Goal: Register for event/course

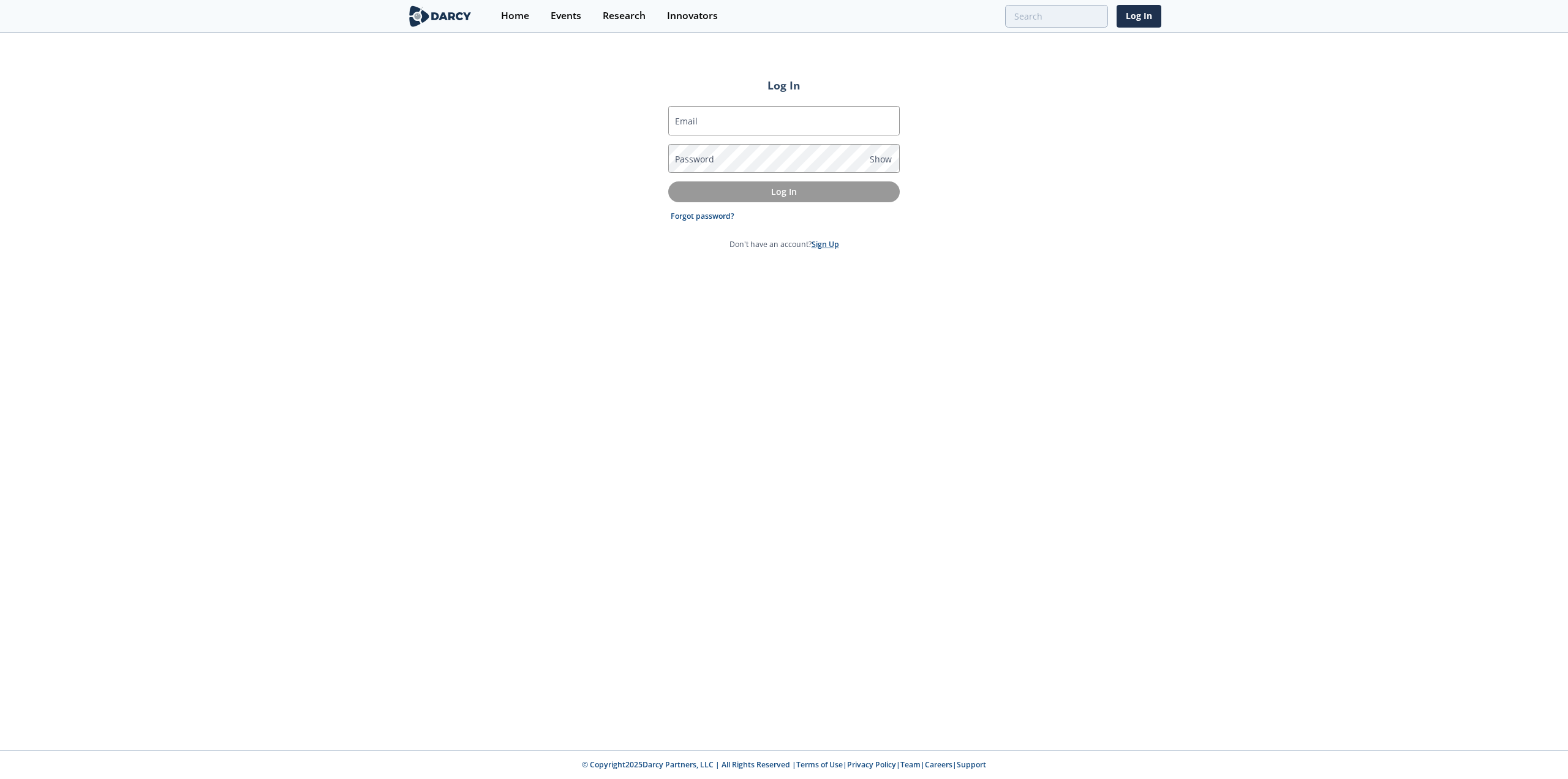
click at [823, 245] on link "Sign Up" at bounding box center [825, 244] width 27 height 11
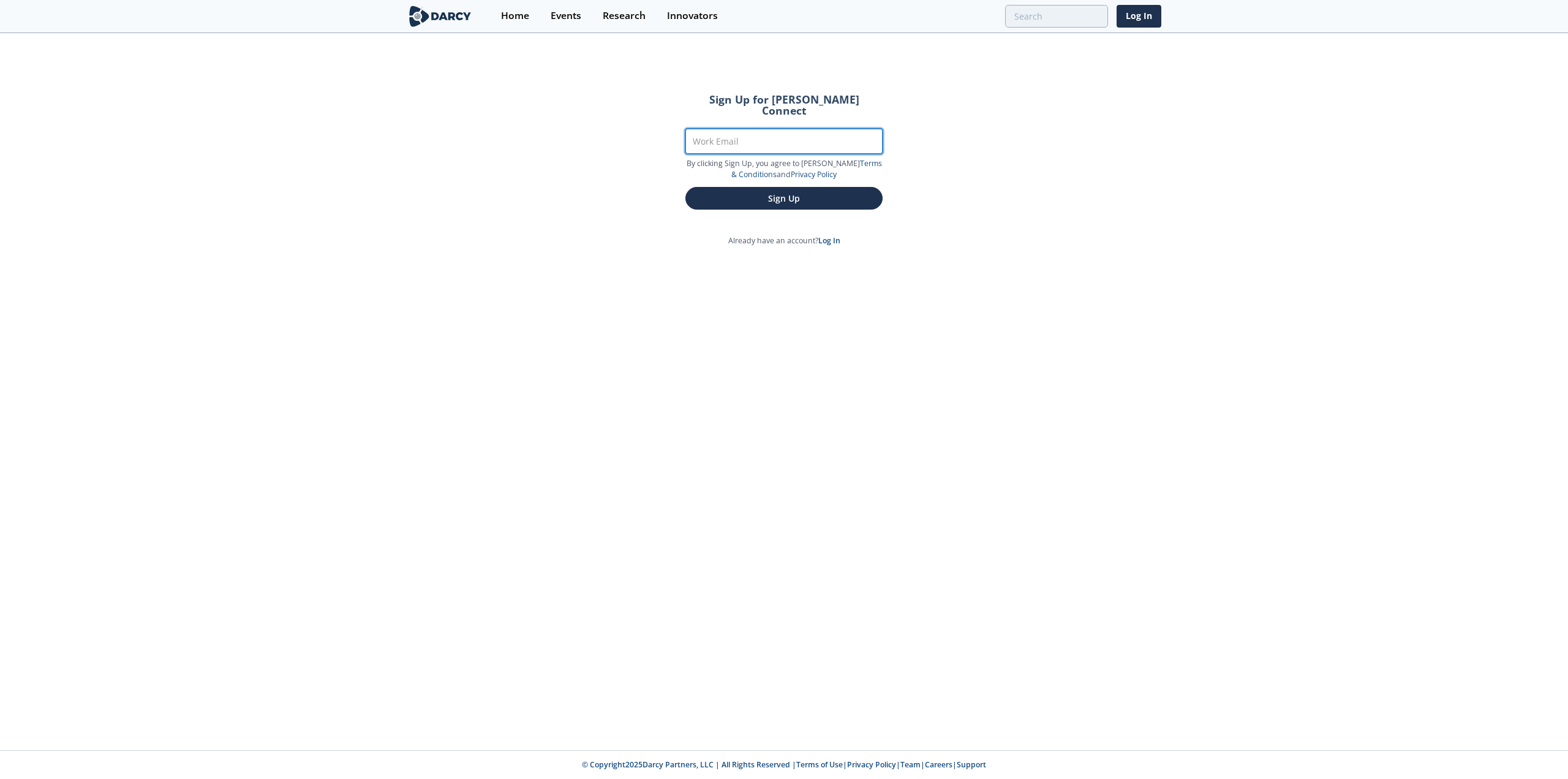
click at [711, 128] on input "Work Email" at bounding box center [784, 141] width 198 height 26
type input "kevin_tanner@oxy.com"
click at [686, 187] on button "Sign Up" at bounding box center [784, 198] width 198 height 23
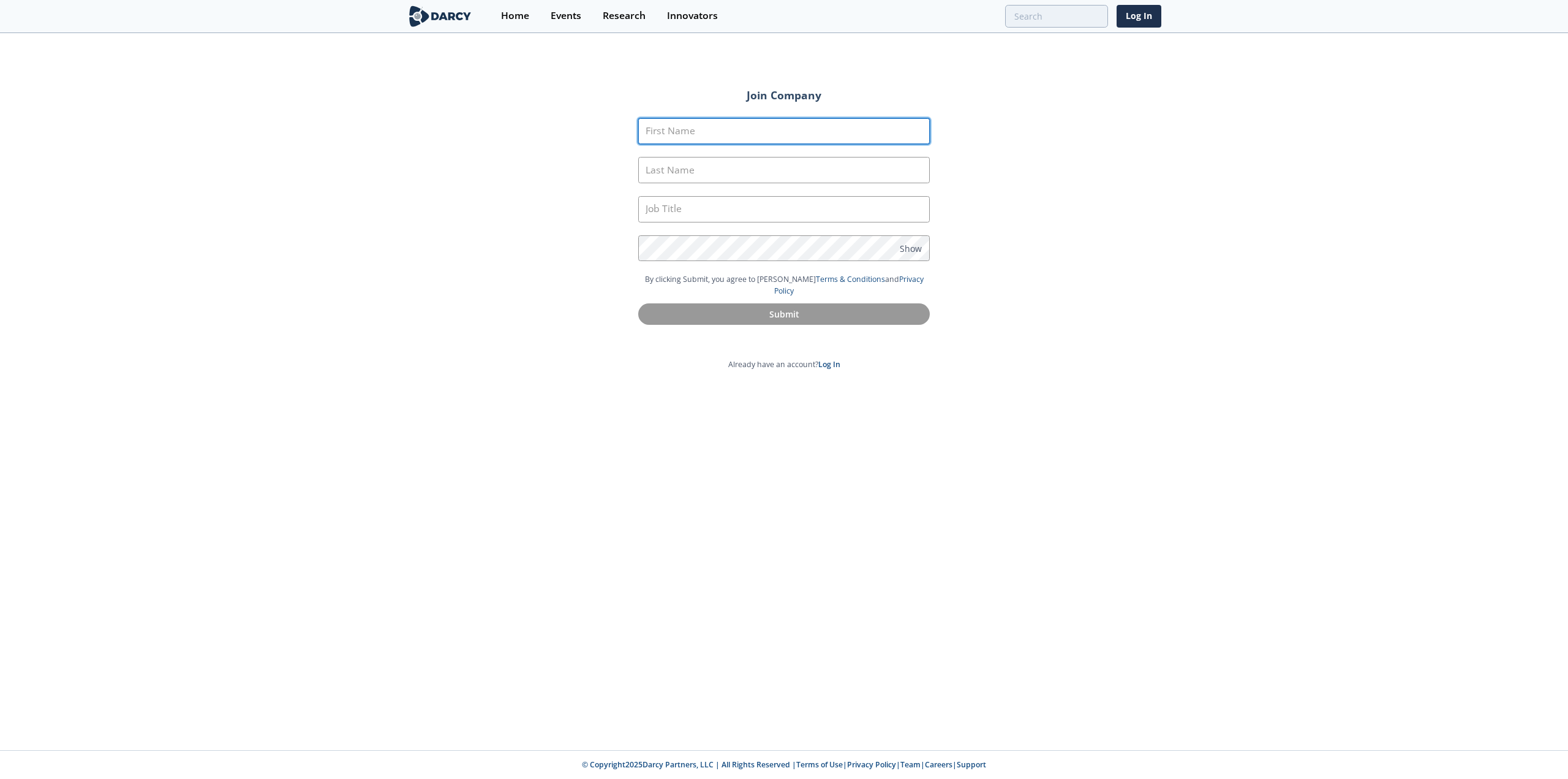
click at [696, 135] on input "First Name" at bounding box center [784, 132] width 291 height 26
type input "Kevin"
type input "Tanner"
type input "Engineering Advisor"
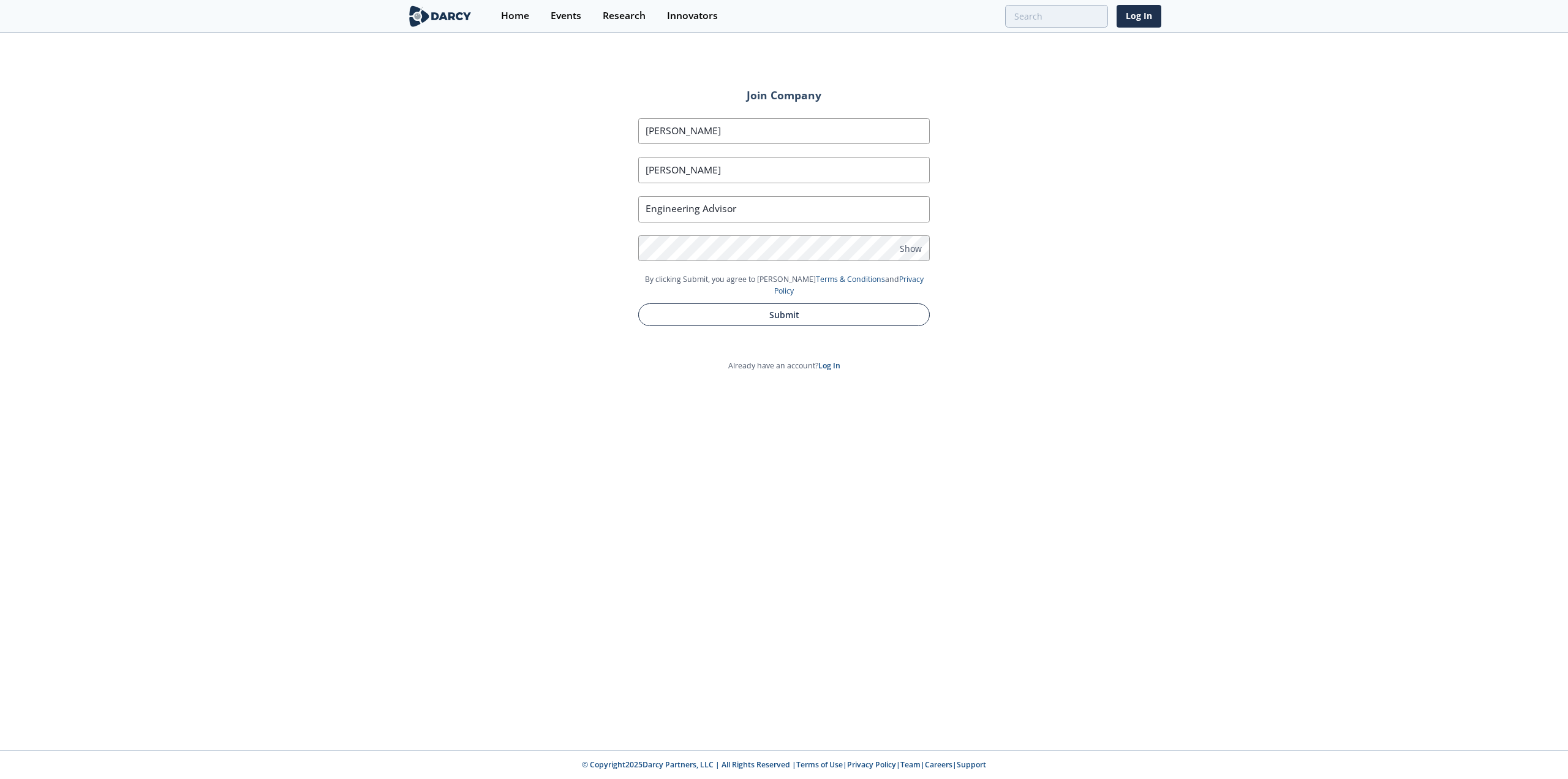
click at [728, 303] on button "Submit" at bounding box center [784, 315] width 291 height 23
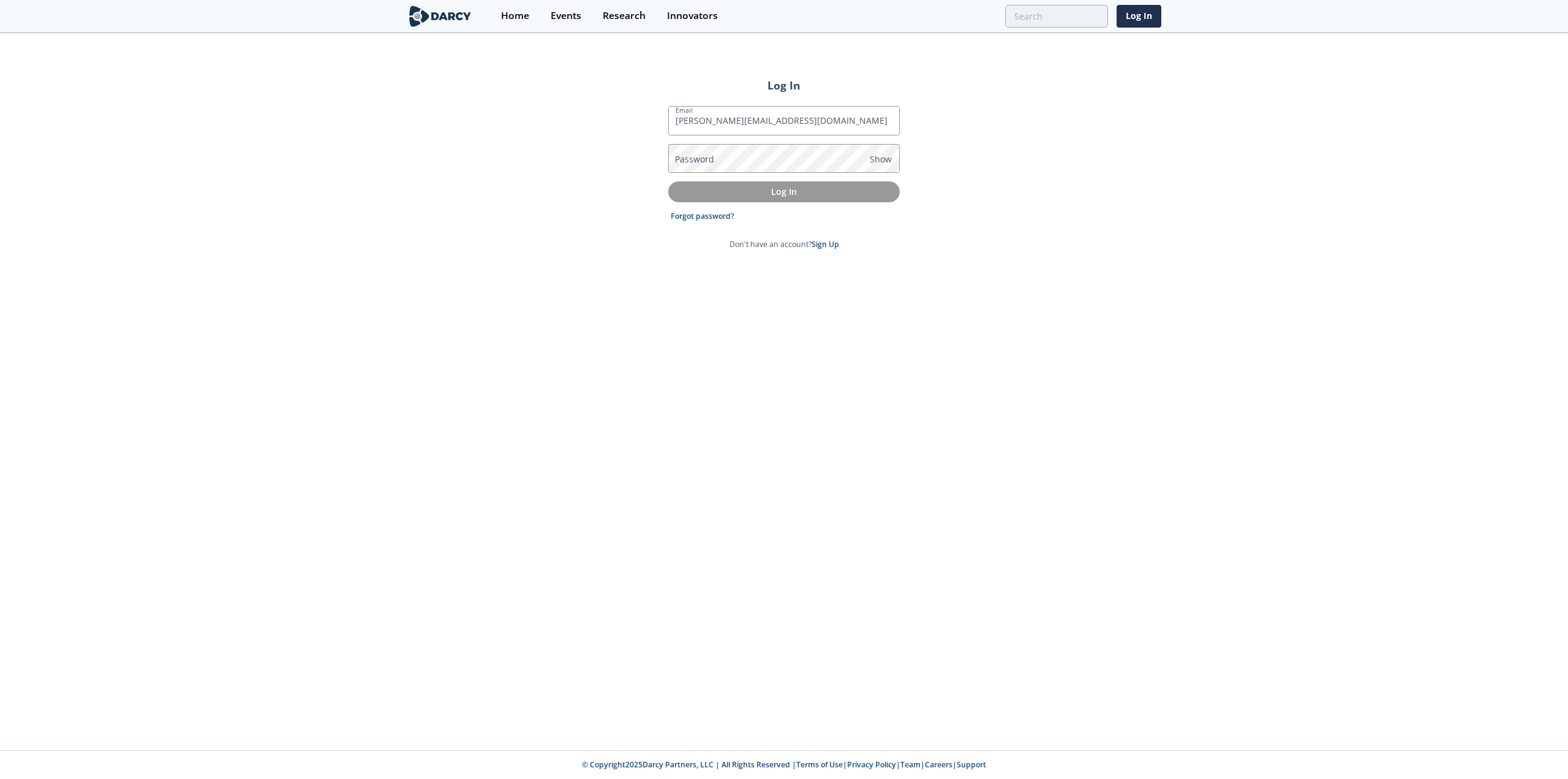
drag, startPoint x: 1477, startPoint y: 1, endPoint x: 798, endPoint y: 328, distance: 753.6
click at [798, 328] on div "Log In Email kevin_tanner@oxy.com Password Show Log In Forgot password? Don't h…" at bounding box center [784, 392] width 1568 height 716
click at [746, 188] on p "Log In" at bounding box center [784, 192] width 214 height 13
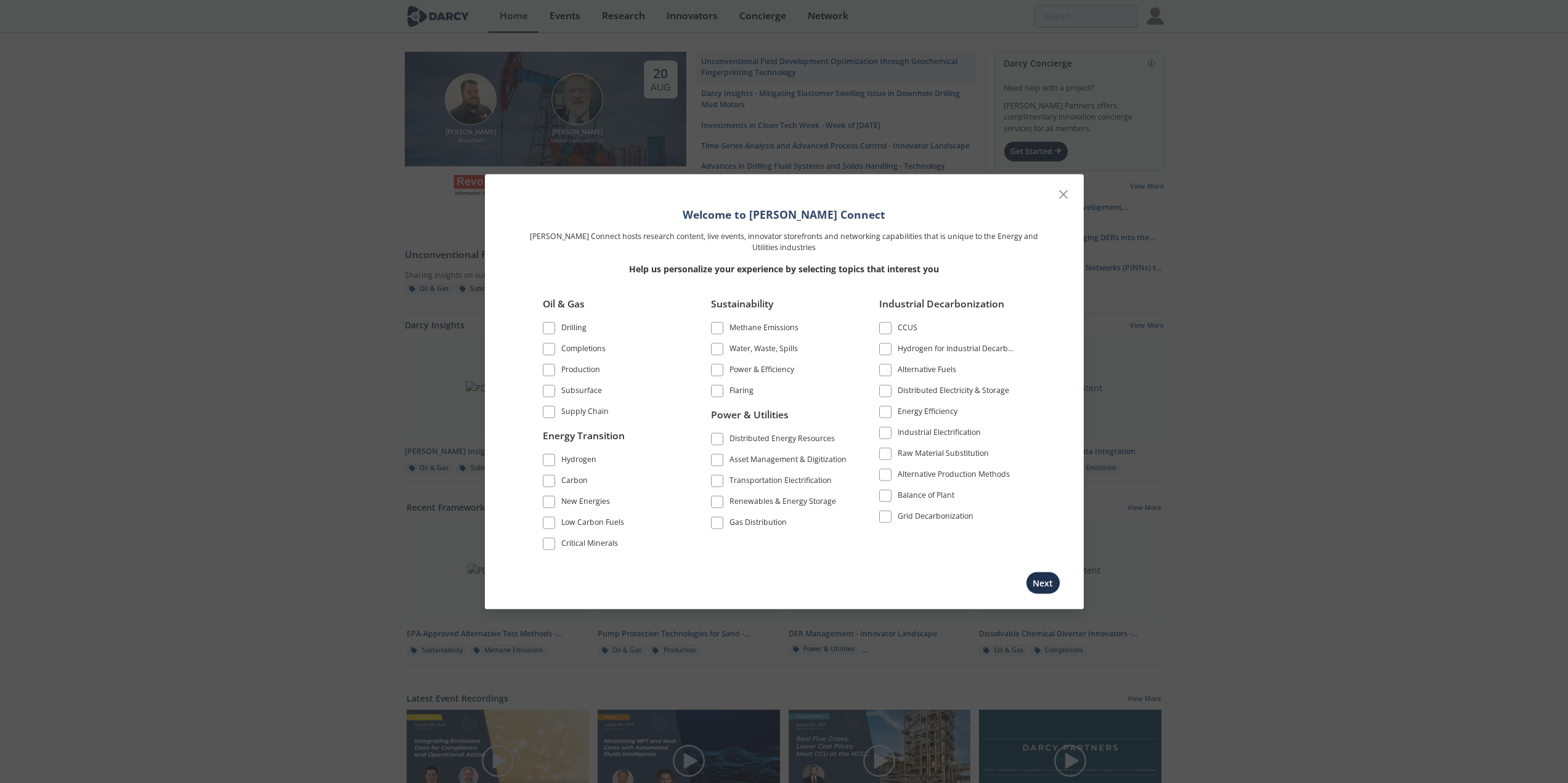
click at [547, 394] on span at bounding box center [549, 391] width 8 height 8
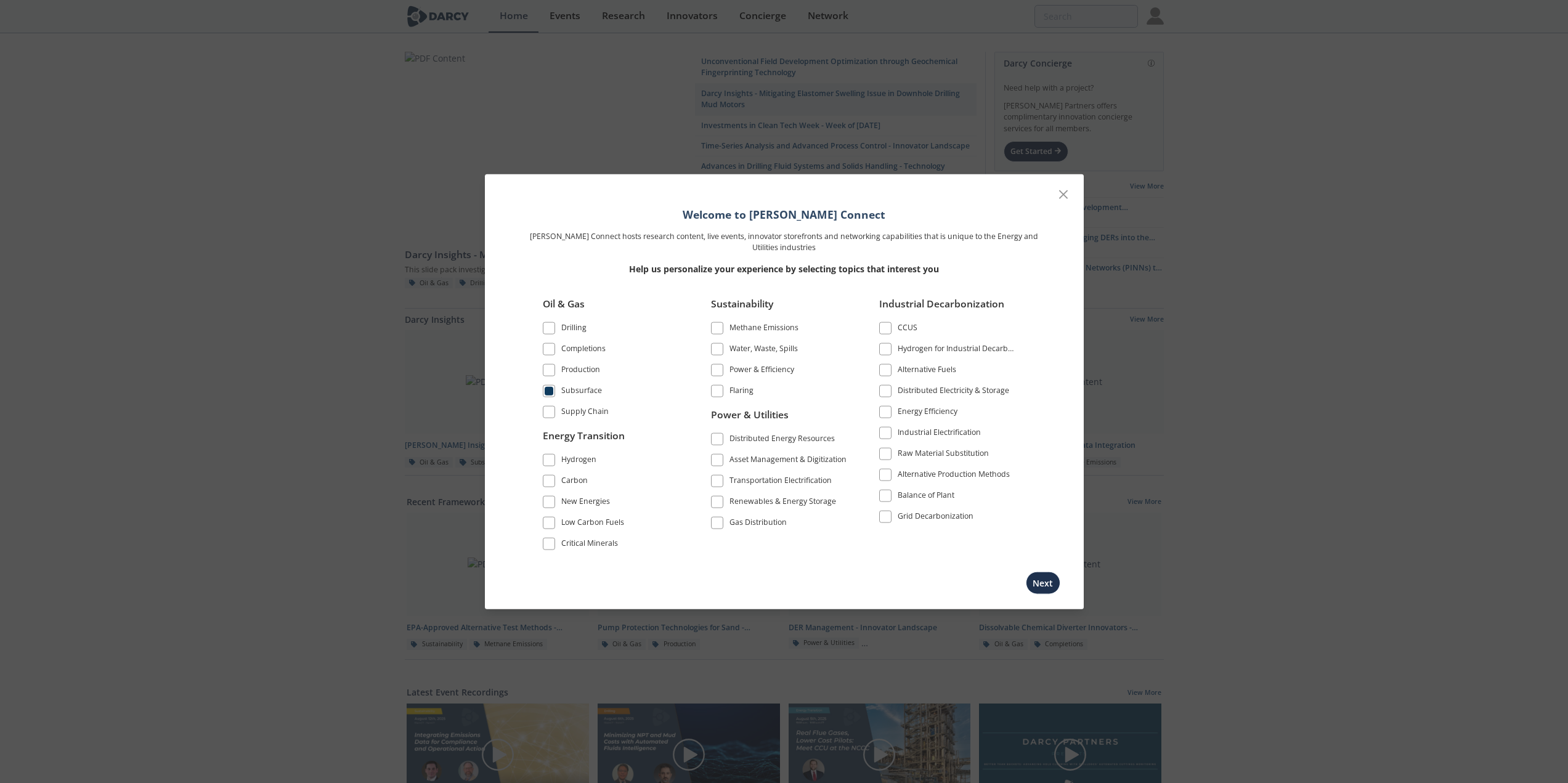
click at [547, 346] on span at bounding box center [549, 348] width 8 height 8
click at [552, 329] on span at bounding box center [549, 328] width 8 height 8
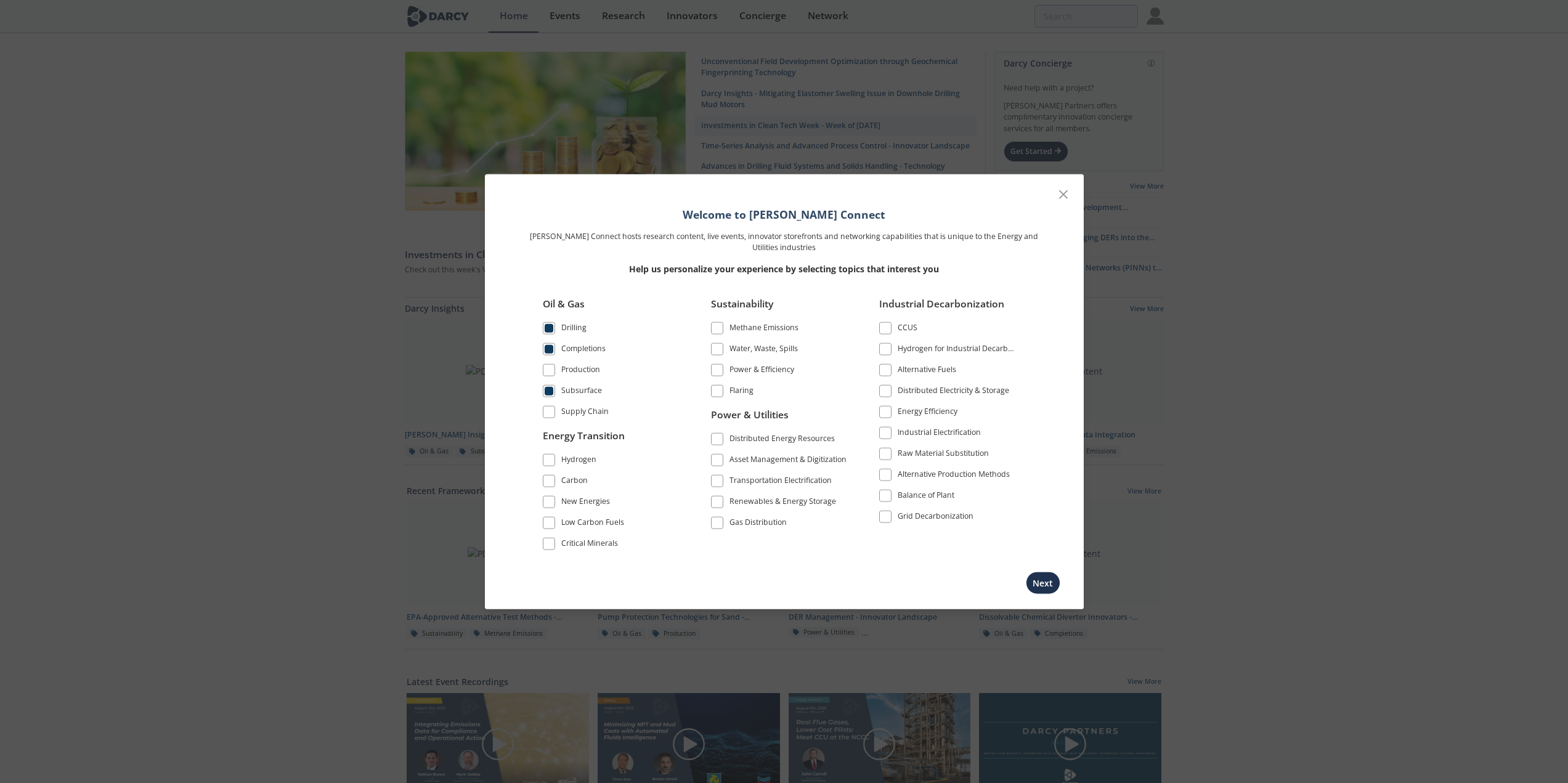
click at [549, 498] on span at bounding box center [549, 502] width 8 height 8
click at [546, 482] on span at bounding box center [549, 481] width 8 height 8
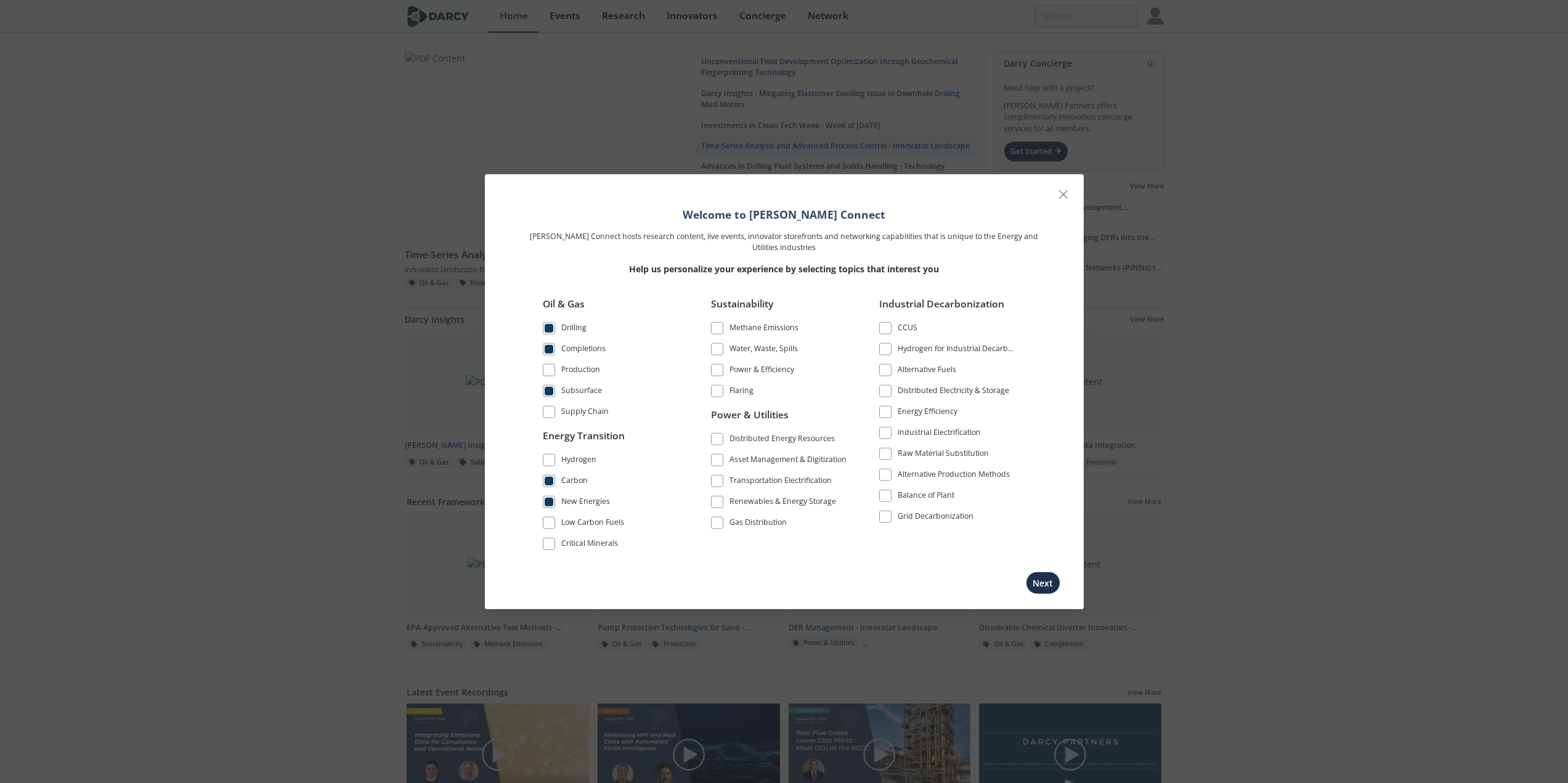
click at [714, 329] on span at bounding box center [717, 328] width 8 height 8
click at [719, 348] on span at bounding box center [717, 348] width 8 height 8
click at [717, 506] on span at bounding box center [717, 502] width 8 height 8
click at [882, 372] on span at bounding box center [885, 369] width 8 height 8
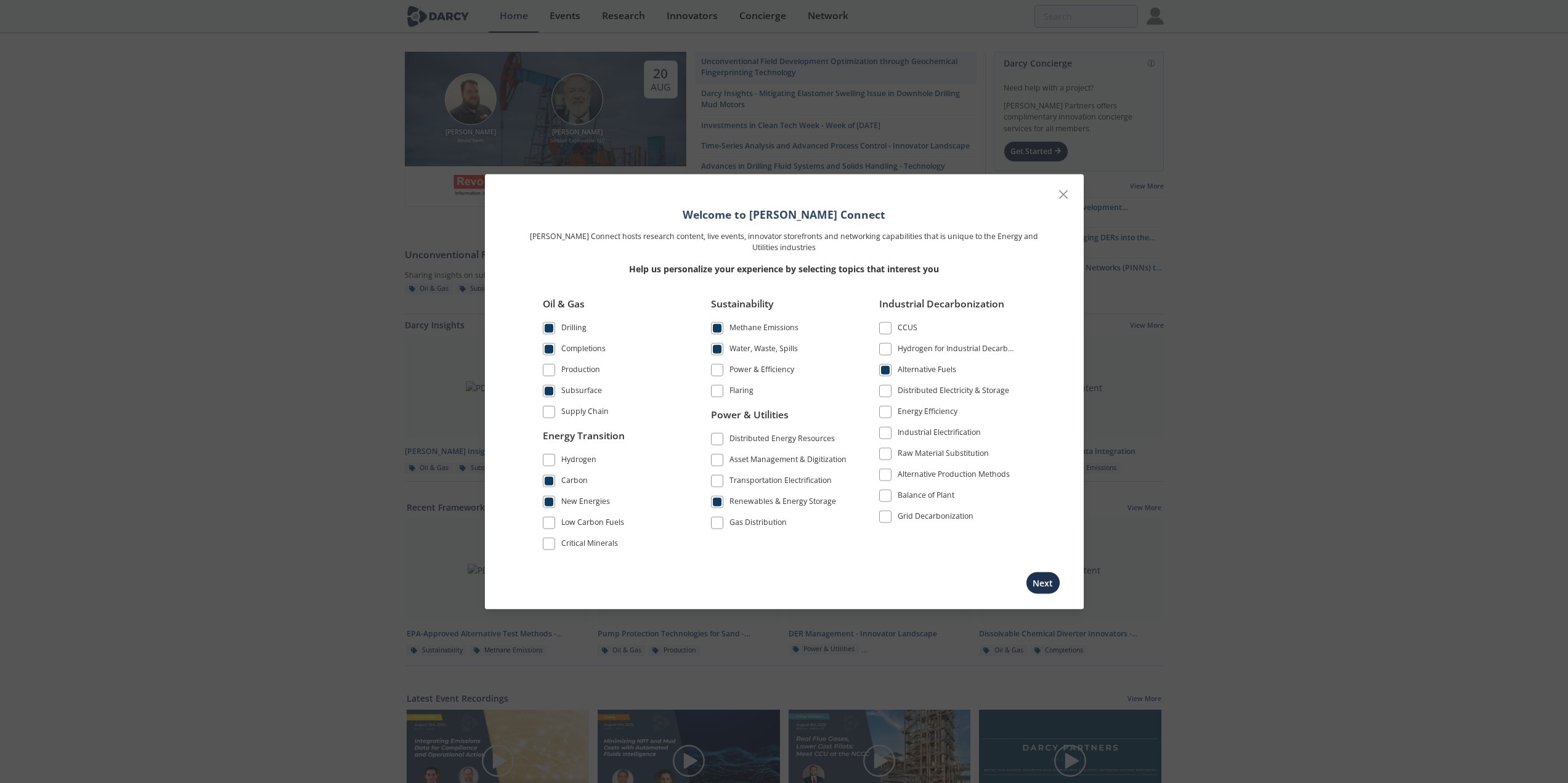
click at [884, 478] on span at bounding box center [885, 474] width 8 height 8
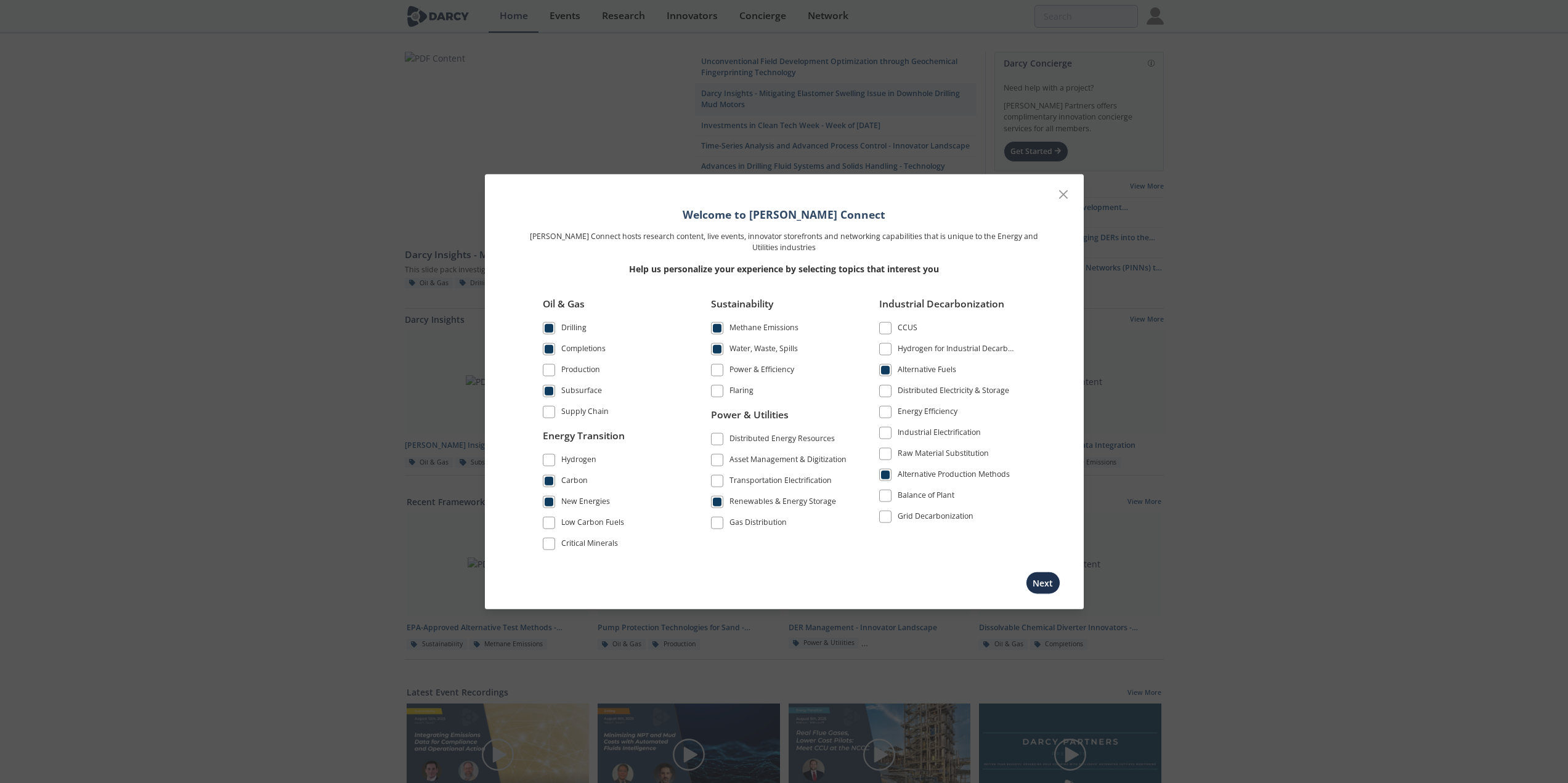
click at [886, 416] on span at bounding box center [885, 411] width 8 height 8
click at [887, 391] on span at bounding box center [885, 391] width 8 height 8
click at [886, 348] on span at bounding box center [885, 348] width 8 height 8
click at [1045, 588] on button "Next" at bounding box center [1043, 583] width 35 height 23
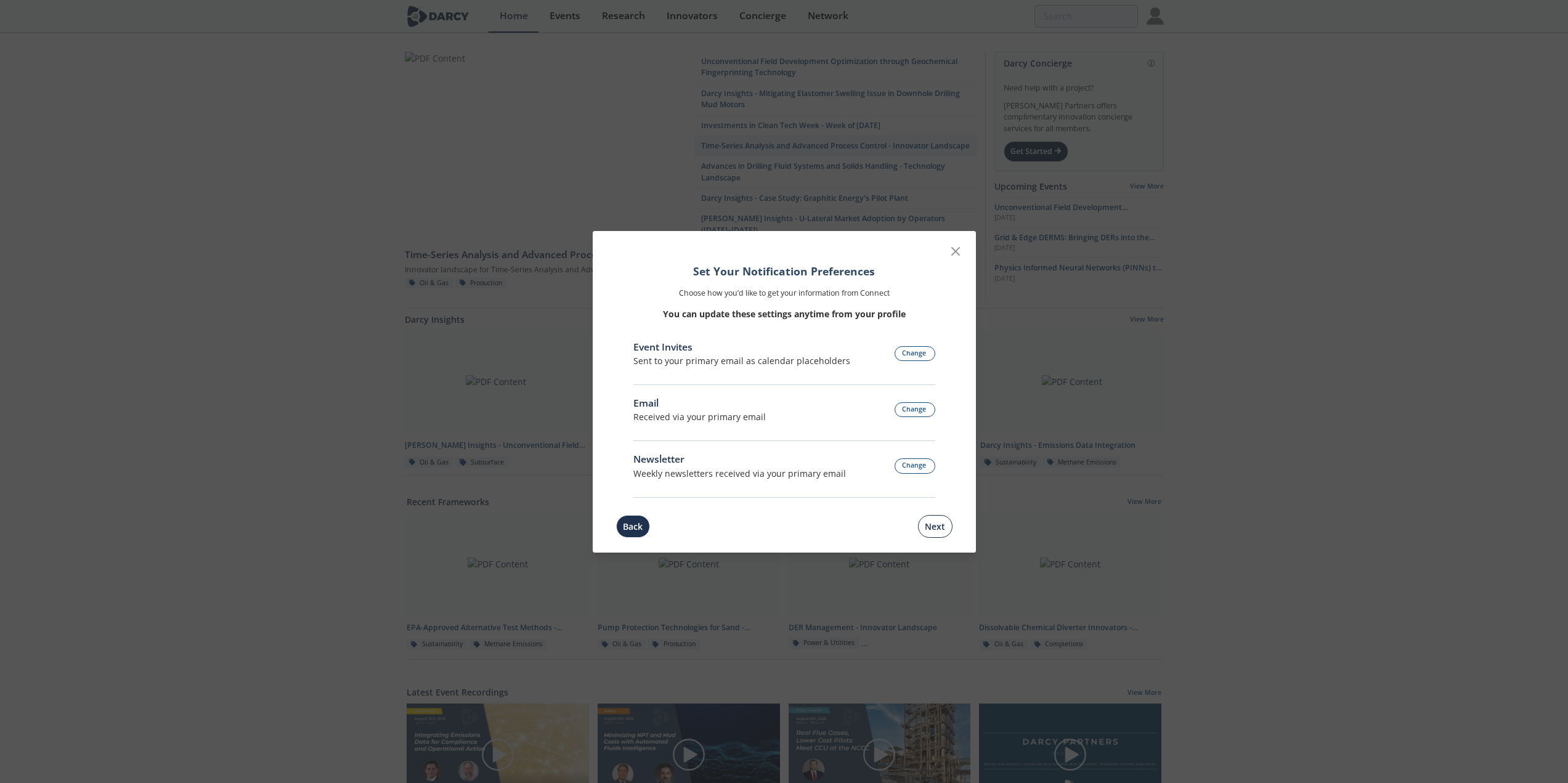
click at [940, 523] on button "Next" at bounding box center [936, 526] width 35 height 23
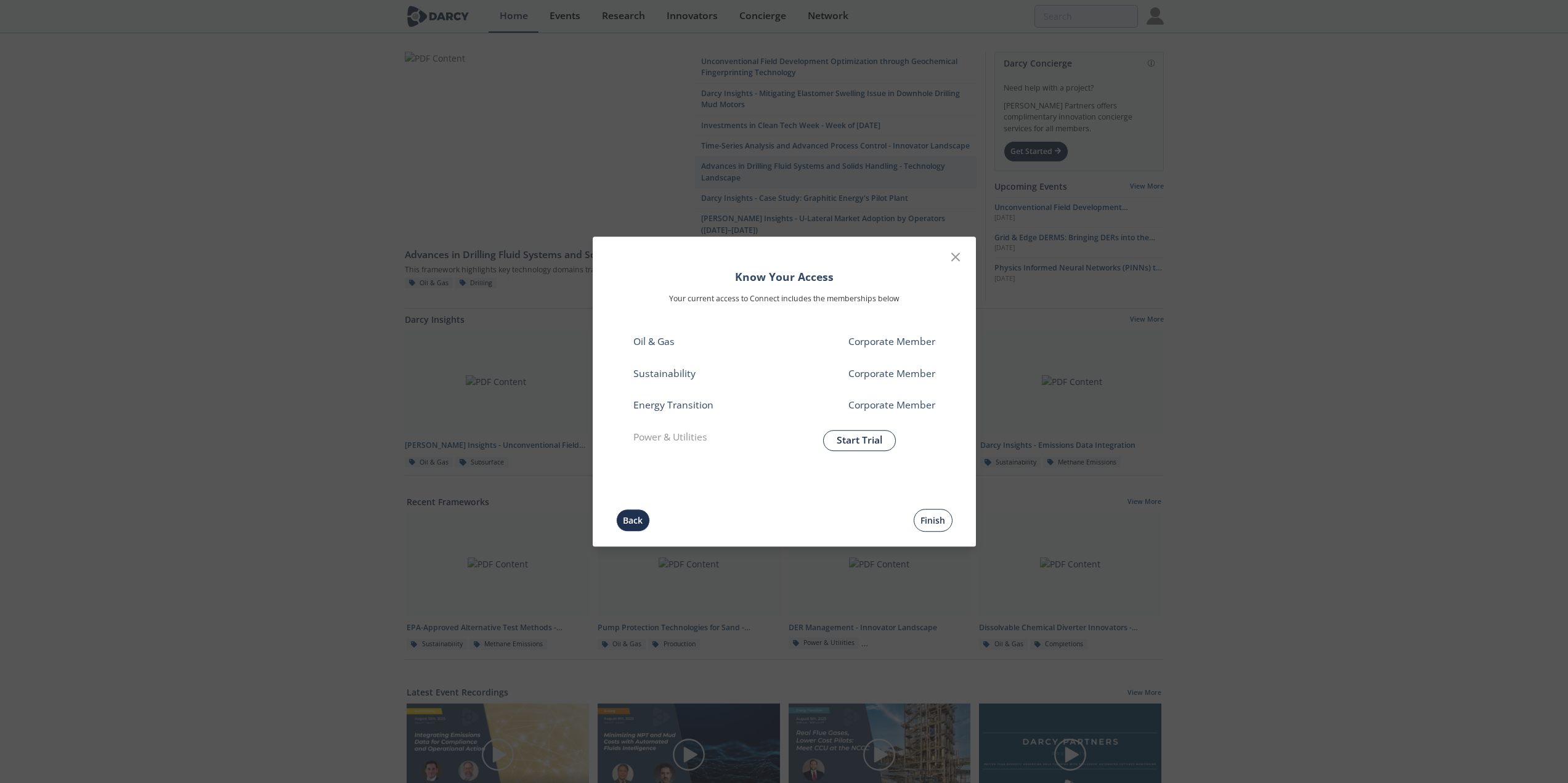
click at [927, 519] on button "Finish" at bounding box center [932, 521] width 39 height 23
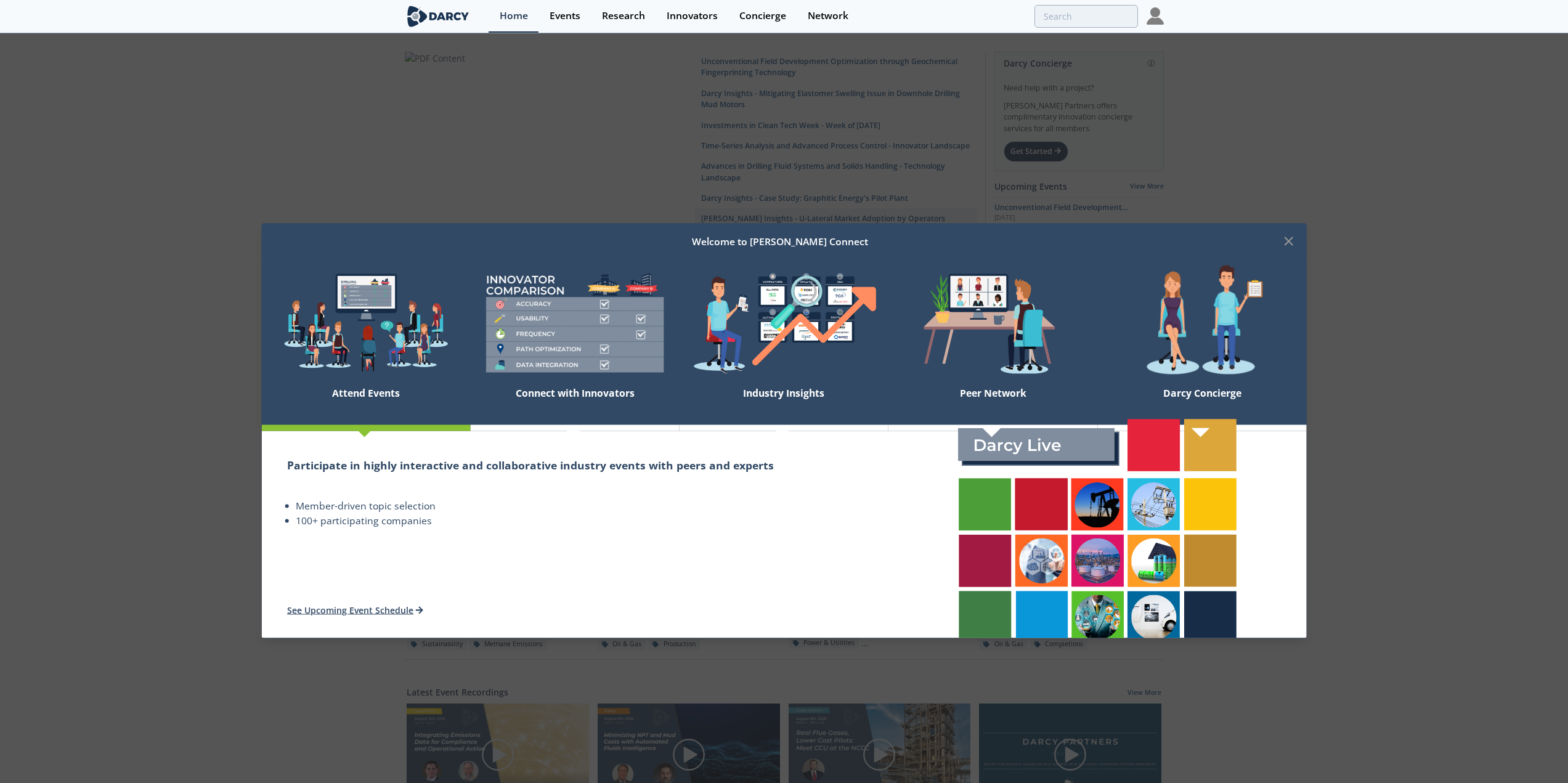
click at [394, 602] on div "Participate in highly interactive and collaborative industry events with peers …" at bounding box center [574, 535] width 627 height 207
click at [396, 608] on link "See Upcoming Event Schedule" at bounding box center [356, 610] width 138 height 12
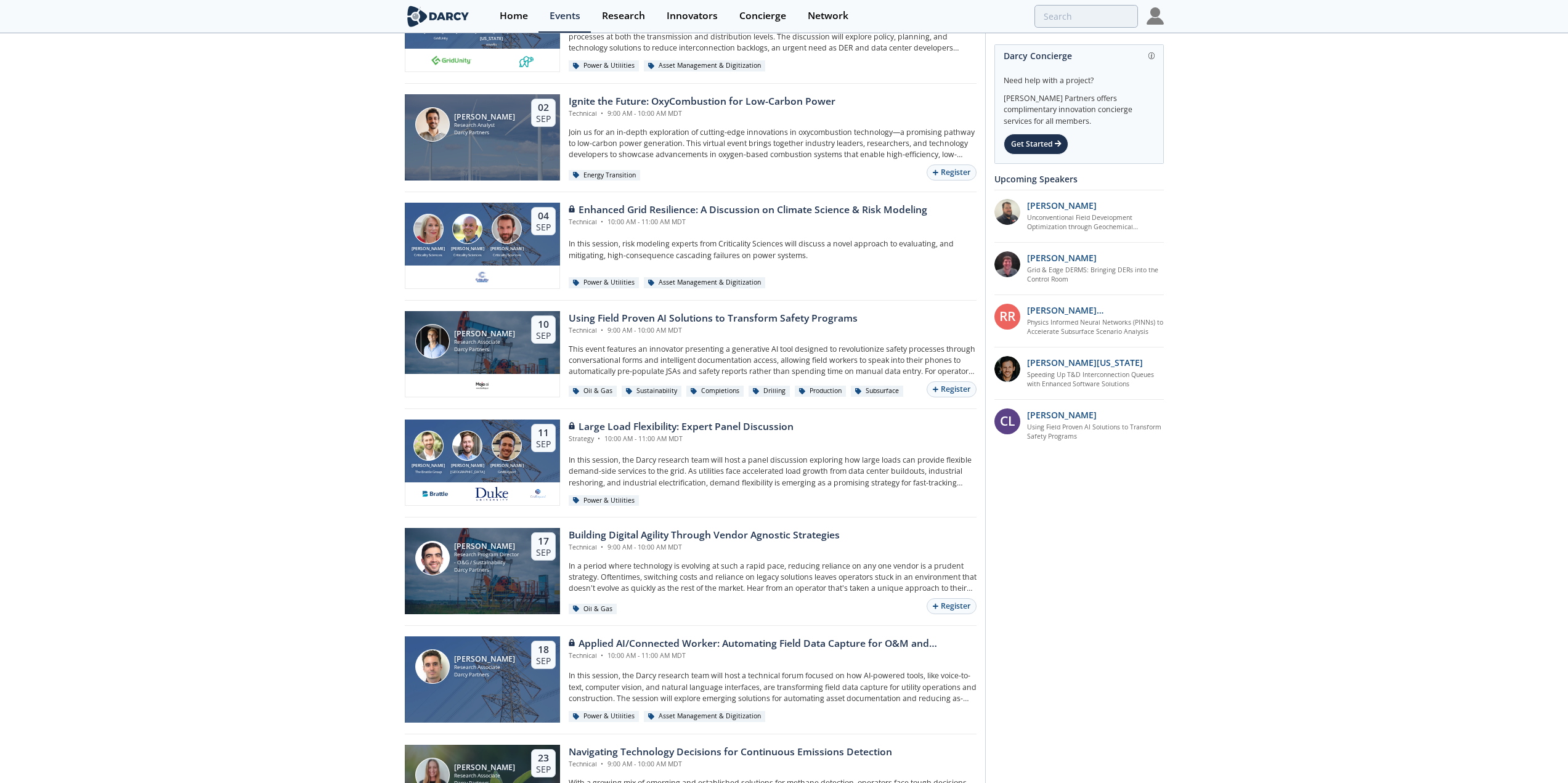
scroll to position [431, 0]
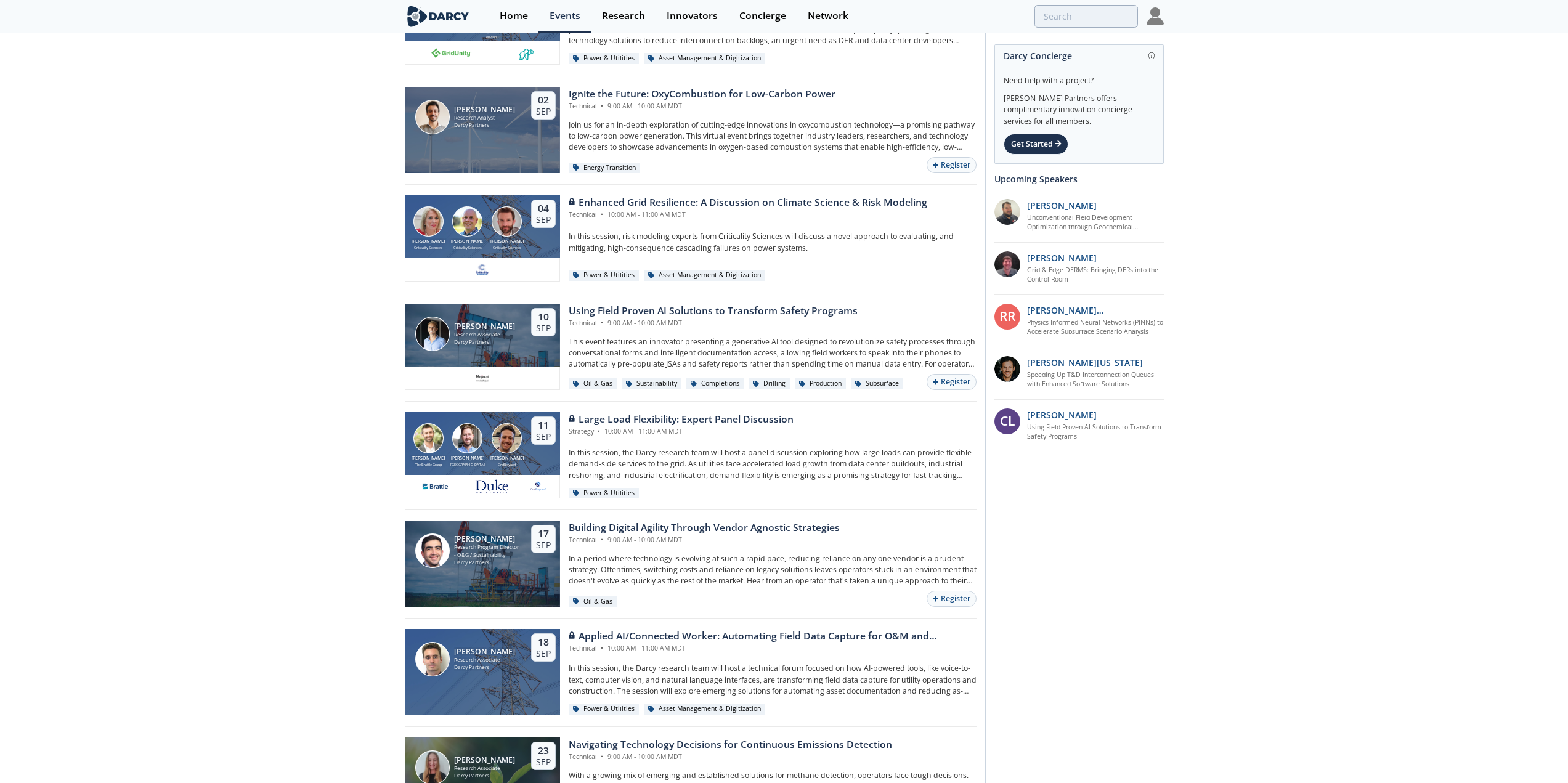
click at [599, 307] on div "Using Field Proven AI Solutions to Transform Safety Programs" at bounding box center [713, 311] width 289 height 15
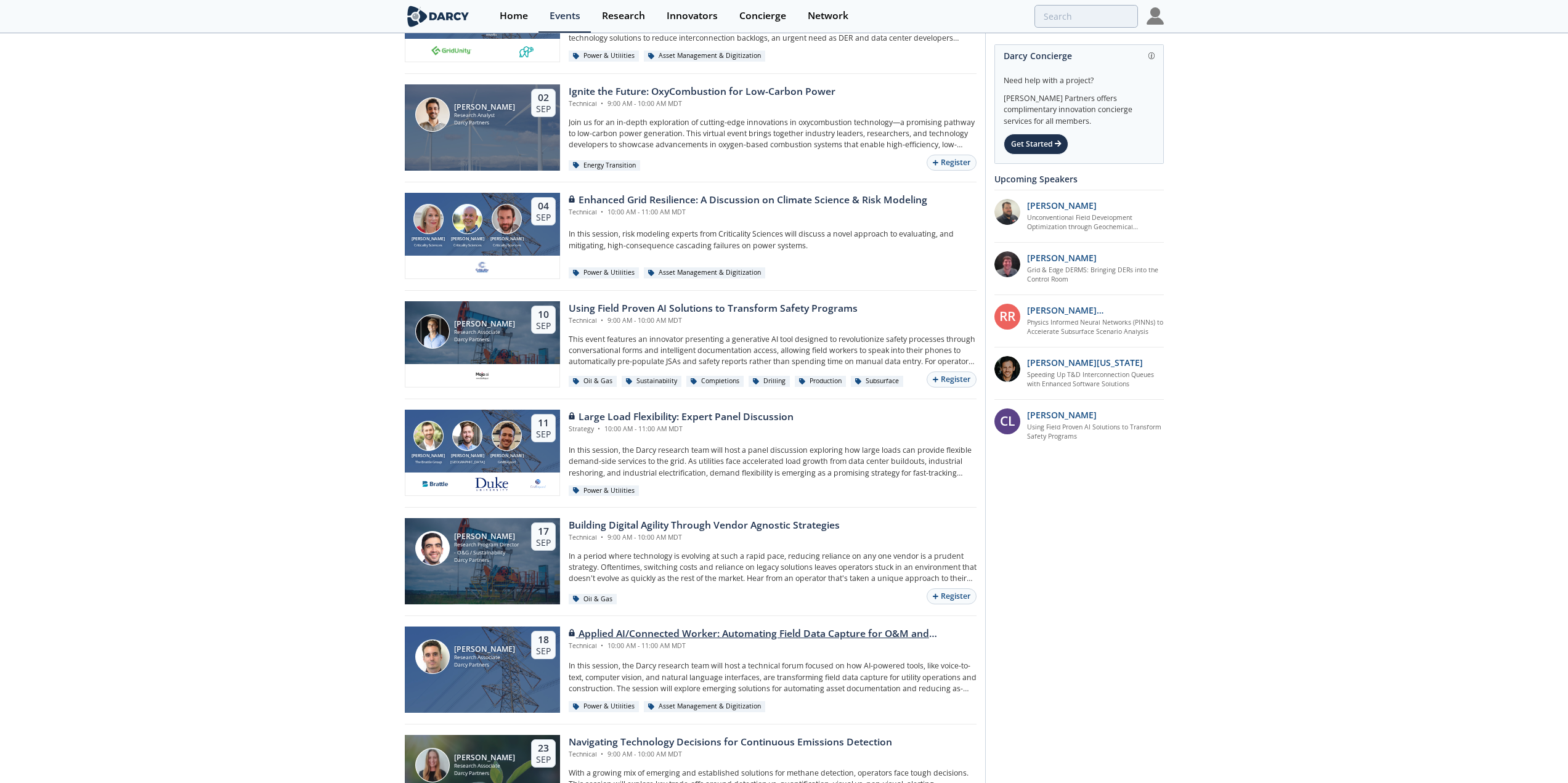
scroll to position [421, 0]
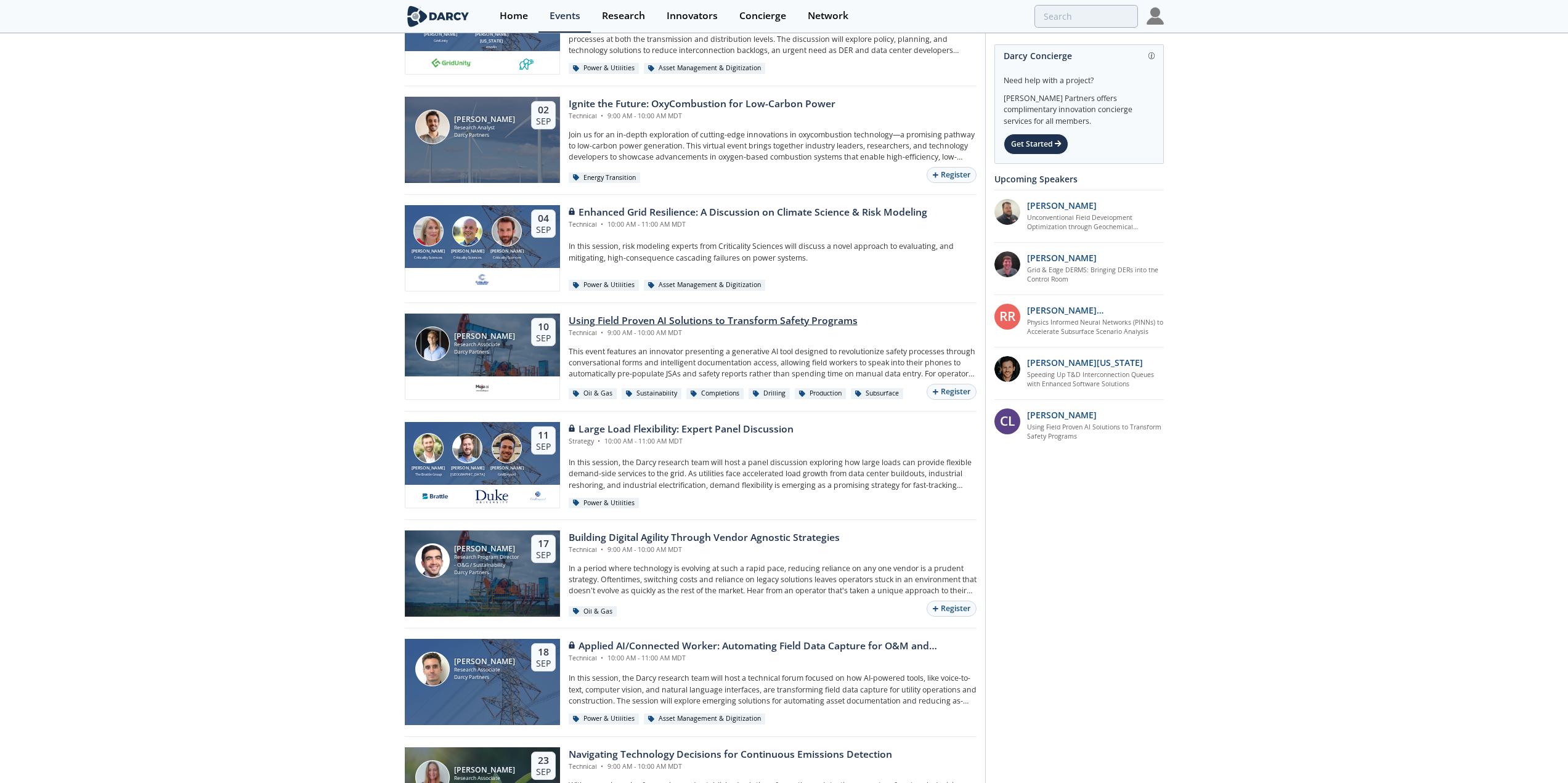
click at [475, 337] on div "[PERSON_NAME]" at bounding box center [484, 336] width 61 height 8
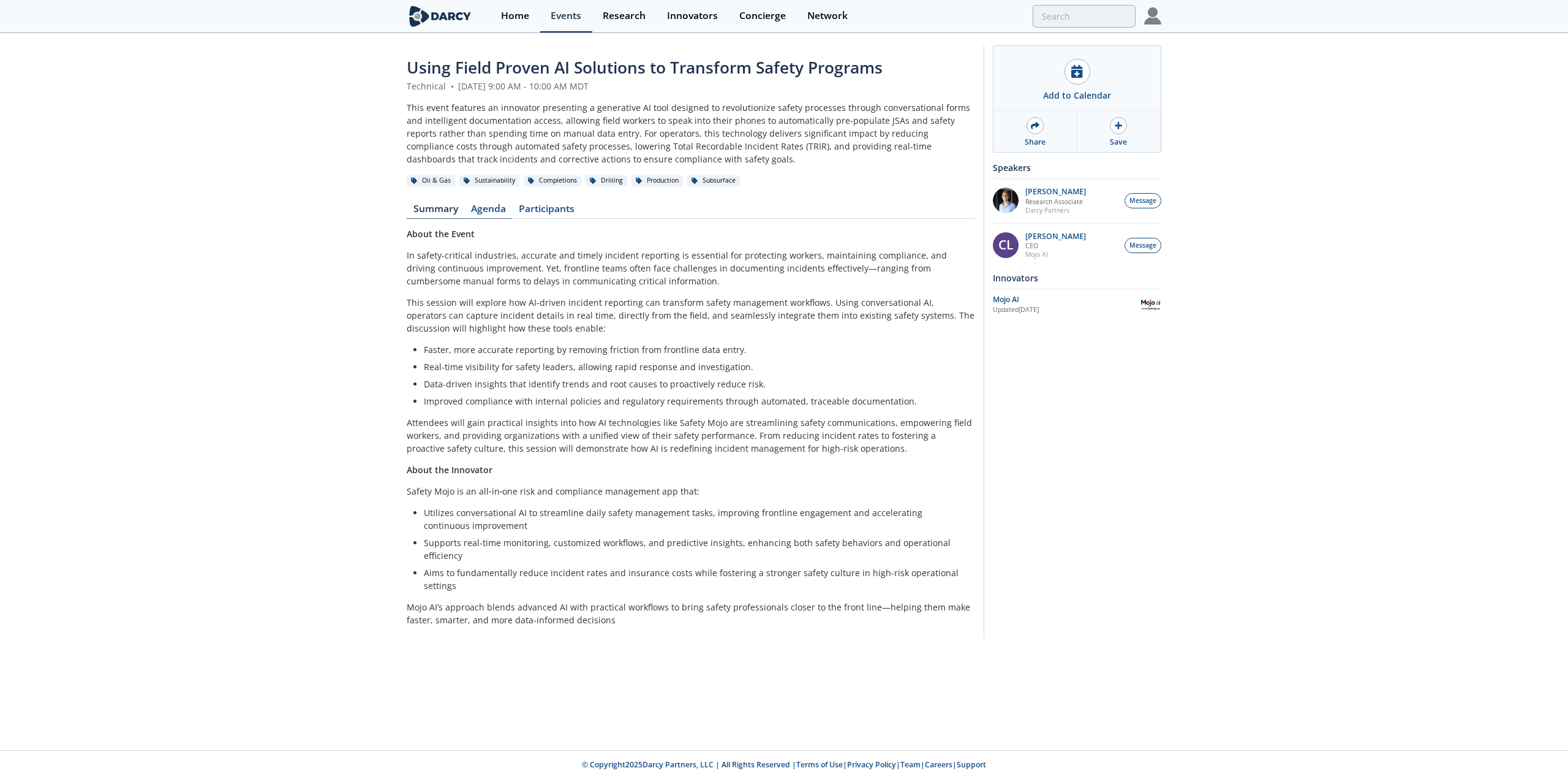
click at [494, 204] on link "Agenda" at bounding box center [488, 212] width 48 height 15
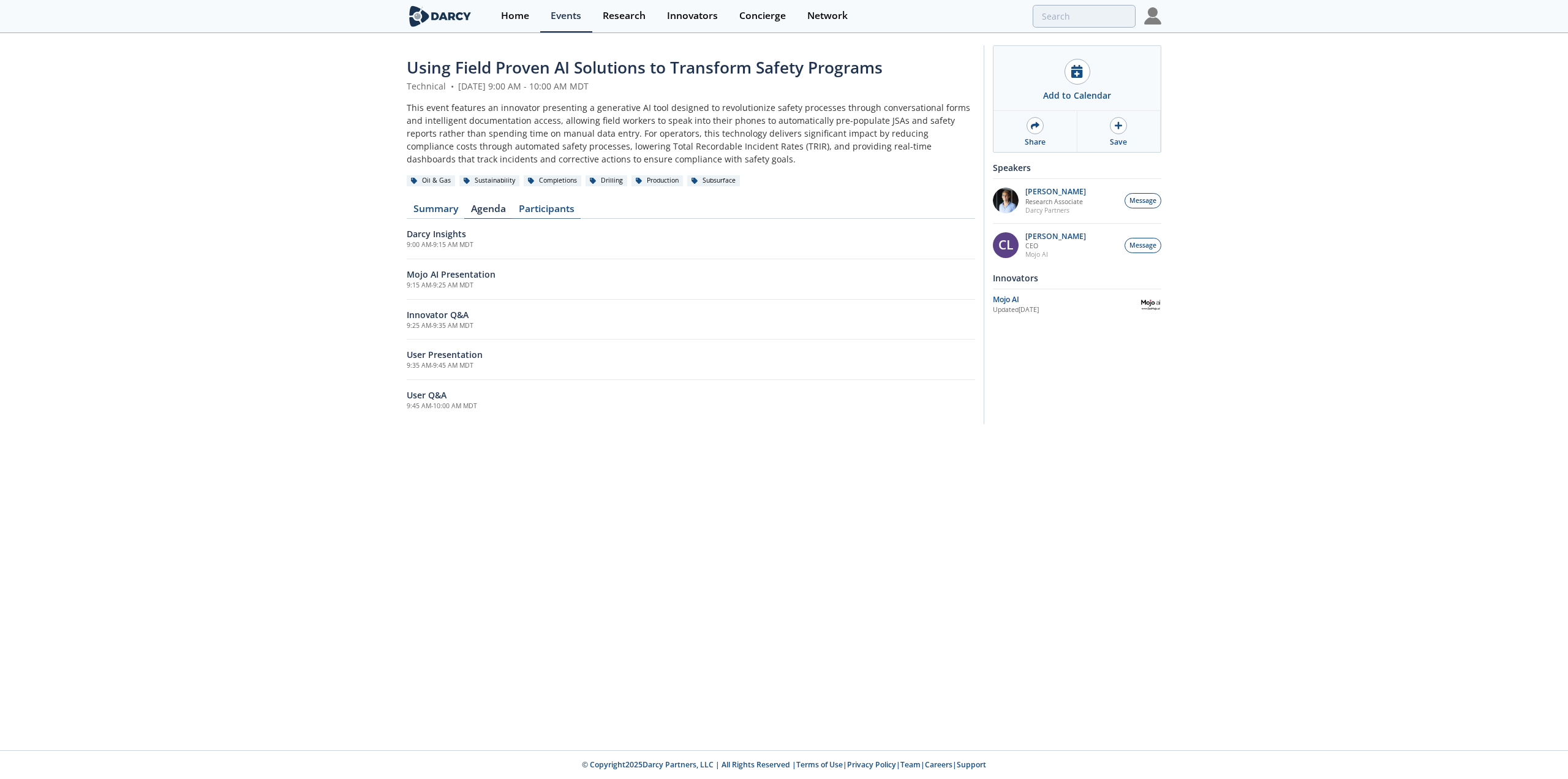
click at [537, 204] on link "Participants" at bounding box center [546, 212] width 68 height 15
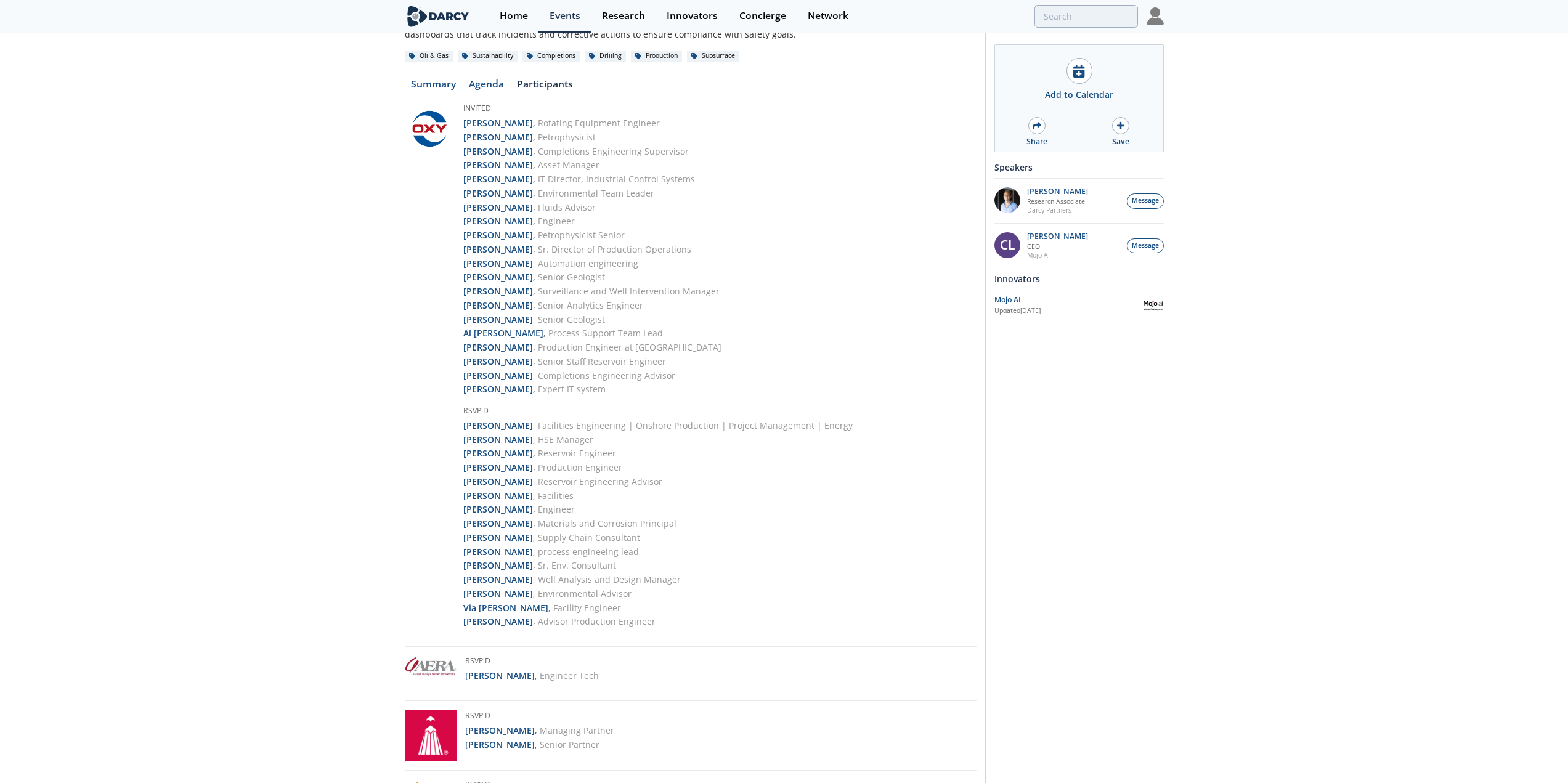
scroll to position [61, 0]
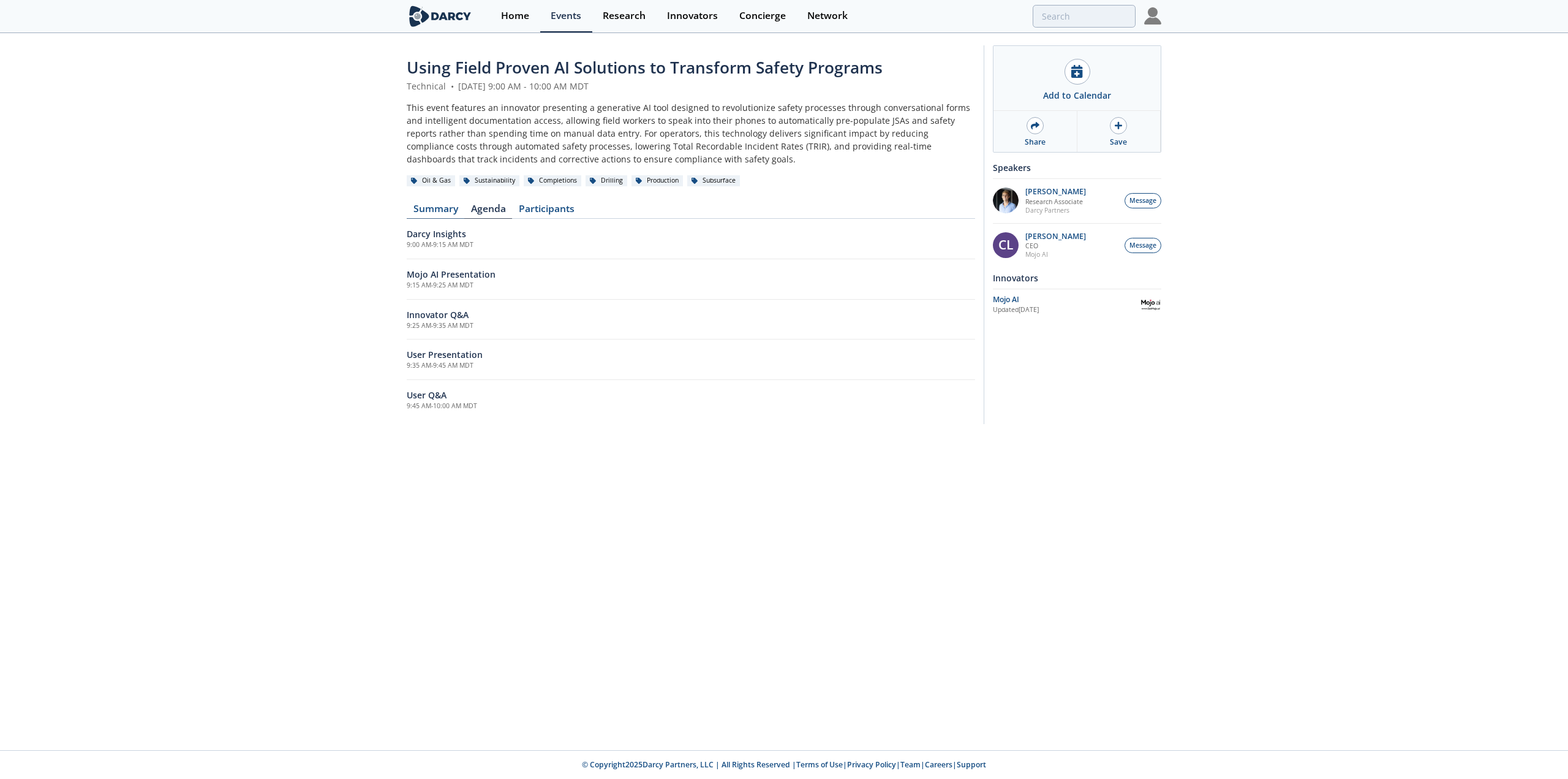
click at [444, 207] on link "Summary" at bounding box center [435, 212] width 58 height 15
